Goal: Transaction & Acquisition: Obtain resource

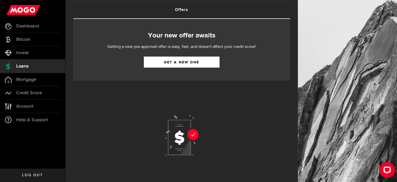
scroll to position [22, 0]
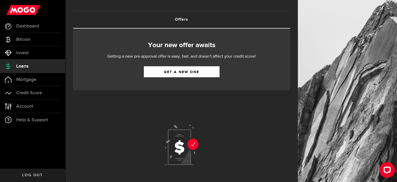
click at [28, 106] on span "Account" at bounding box center [24, 106] width 17 height 5
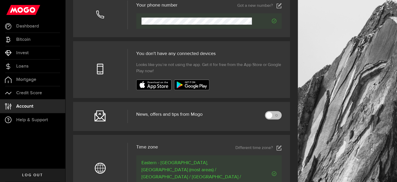
scroll to position [157, 0]
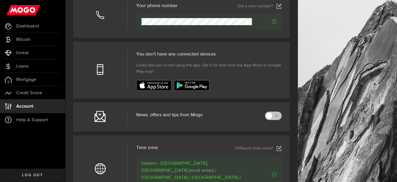
click at [280, 114] on link at bounding box center [273, 115] width 17 height 8
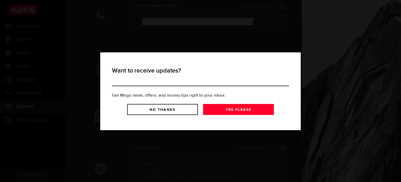
click at [177, 106] on link "No Thanks" at bounding box center [162, 109] width 71 height 11
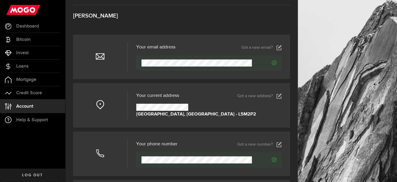
scroll to position [0, 0]
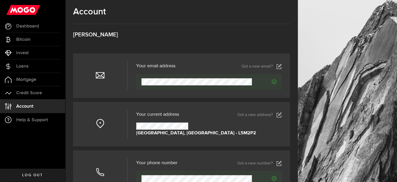
click at [25, 90] on span "Credit Score" at bounding box center [29, 92] width 26 height 5
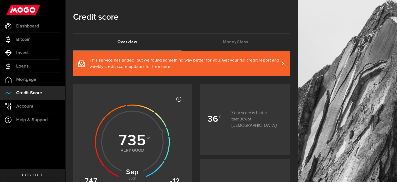
click at [25, 67] on span "Loans" at bounding box center [22, 66] width 12 height 5
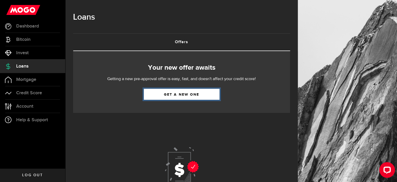
click at [184, 94] on link "Get a new one" at bounding box center [182, 94] width 76 height 11
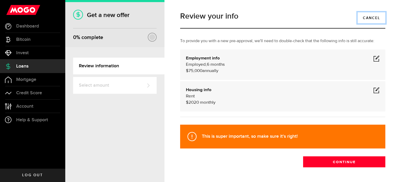
click at [364, 18] on link "Cancel" at bounding box center [372, 17] width 28 height 11
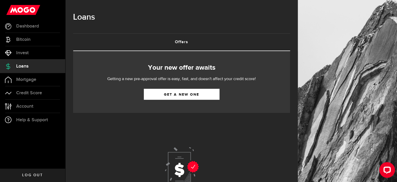
click at [31, 27] on span "Dashboard" at bounding box center [27, 26] width 23 height 5
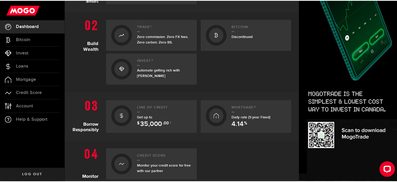
scroll to position [183, 0]
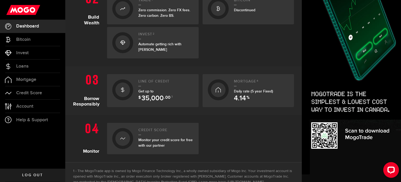
click at [144, 91] on span "Get up to $ 35,000 .00 3" at bounding box center [155, 94] width 34 height 10
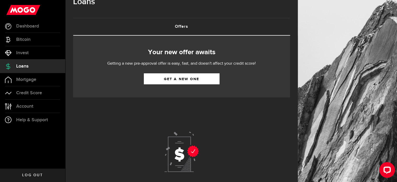
scroll to position [26, 0]
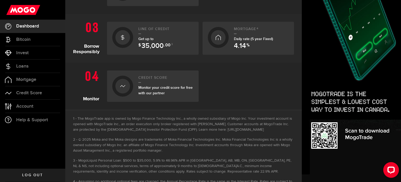
scroll to position [255, 0]
